Goal: Obtain resource: Download file/media

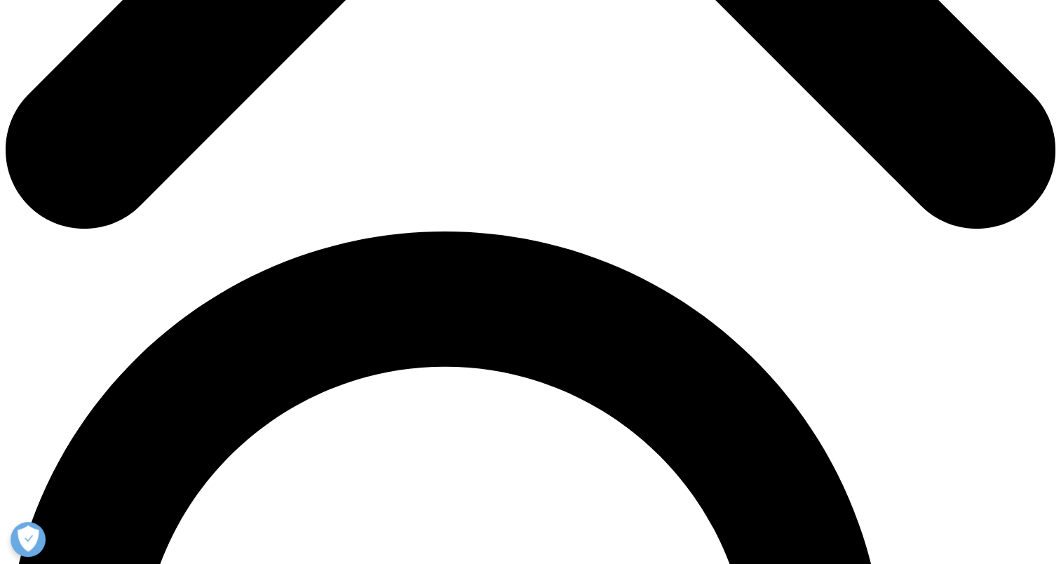
scroll to position [631, 0]
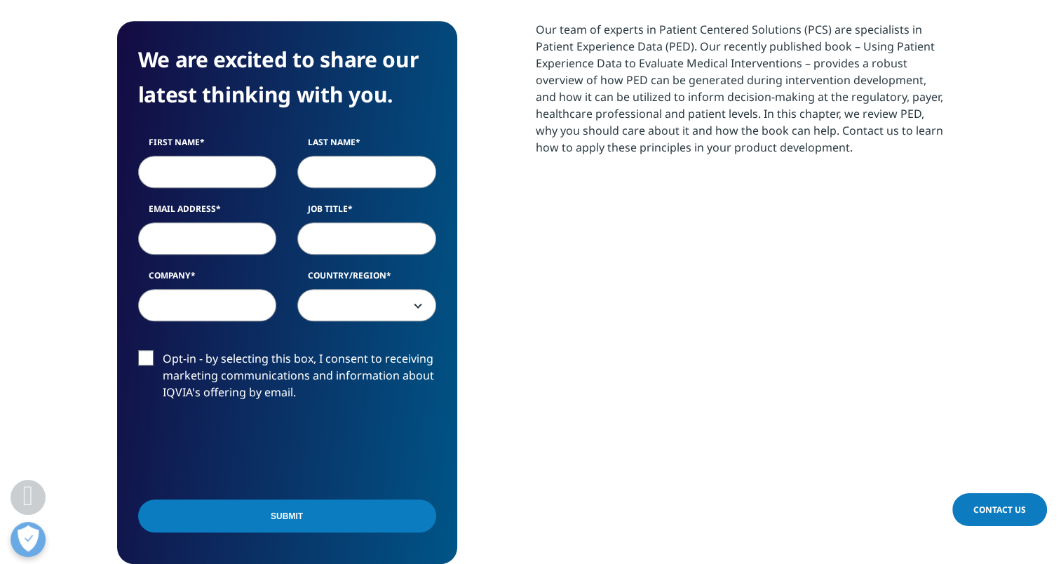
scroll to position [771, 0]
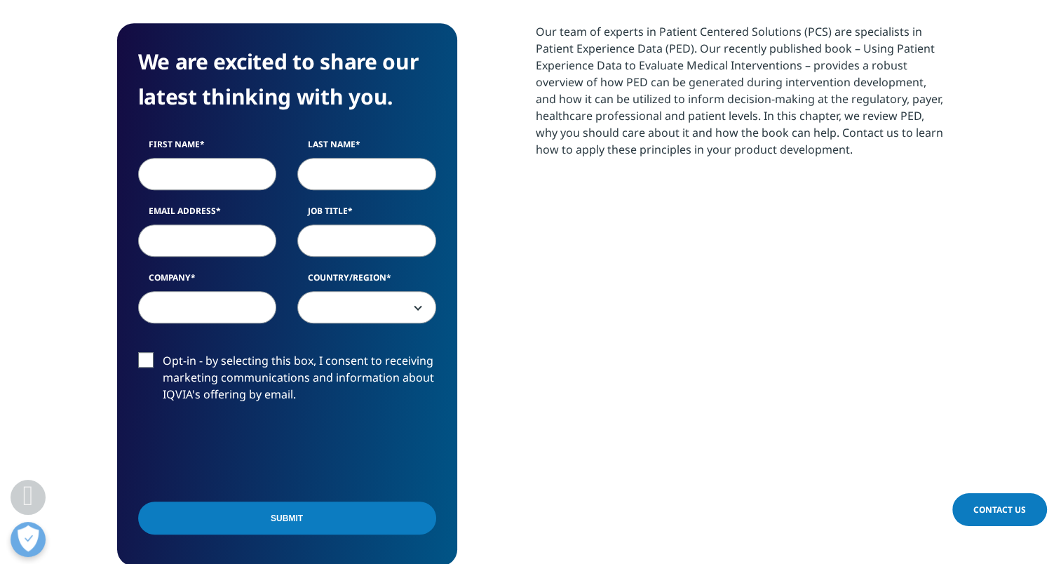
click at [226, 173] on input "First Name" at bounding box center [207, 174] width 139 height 32
type input "[PERSON_NAME]"
click at [210, 238] on input "Email Address" at bounding box center [207, 240] width 139 height 32
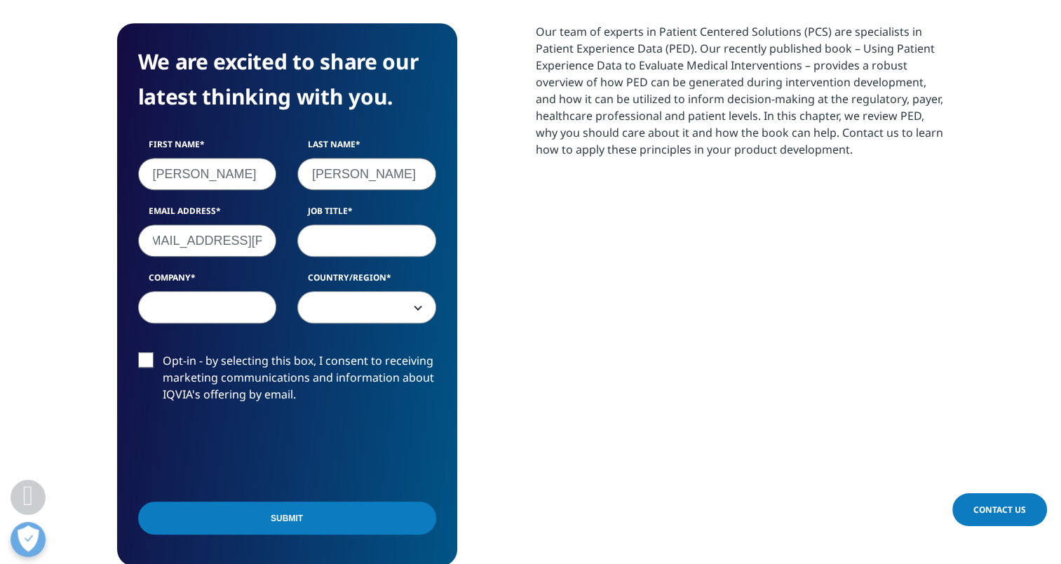
type input "[PERSON_NAME][EMAIL_ADDRESS][PERSON_NAME][DOMAIN_NAME]"
click at [367, 241] on input "Job Title" at bounding box center [366, 240] width 139 height 32
click at [351, 240] on input "Head, HEOR" at bounding box center [366, 240] width 139 height 32
type input "Head, Global HEOR"
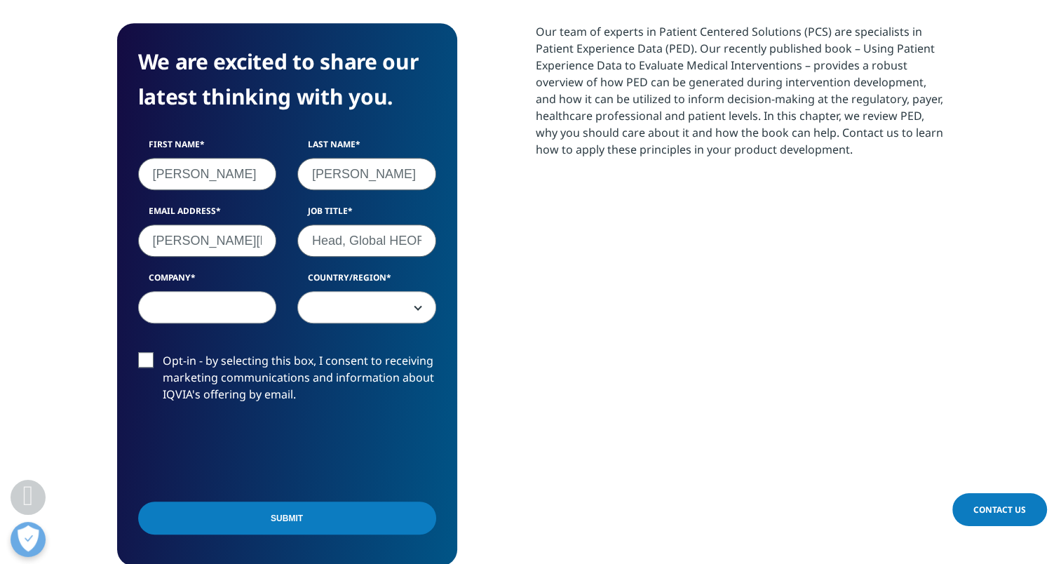
click at [224, 299] on input "Company" at bounding box center [207, 307] width 139 height 32
type input "Boehringer ingelheim"
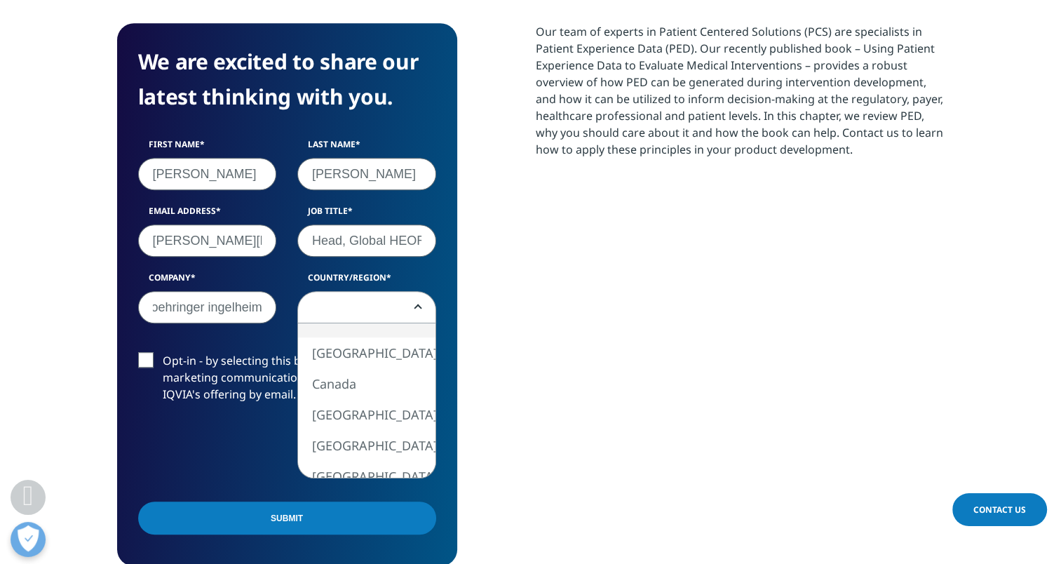
scroll to position [0, 0]
click at [376, 302] on span at bounding box center [366, 308] width 137 height 32
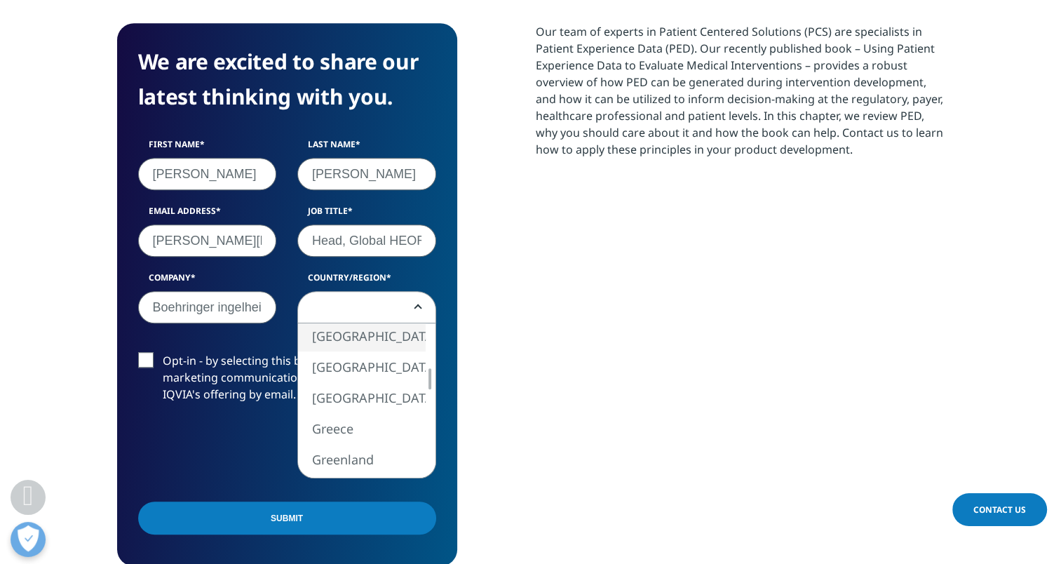
select select "[GEOGRAPHIC_DATA]"
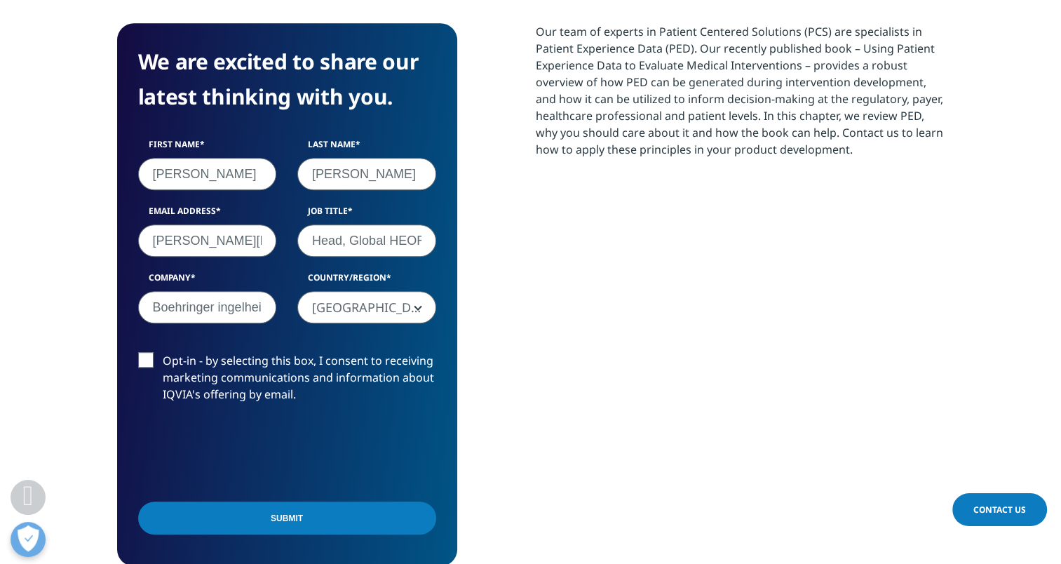
click at [292, 515] on input "Submit" at bounding box center [287, 517] width 298 height 33
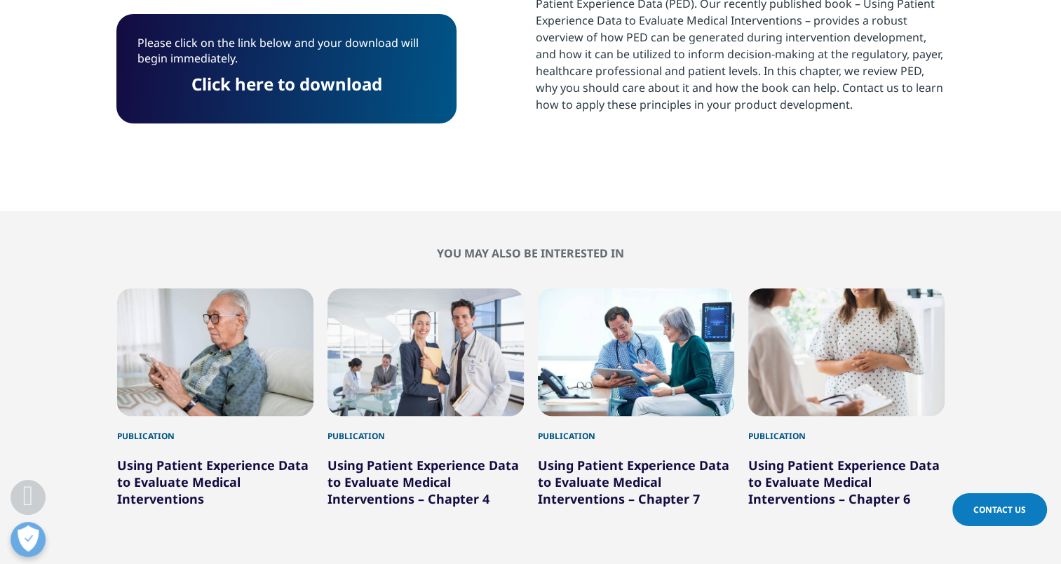
scroll to position [7, 7]
click at [297, 87] on link "Click here to download" at bounding box center [286, 83] width 191 height 23
